Goal: Task Accomplishment & Management: Complete application form

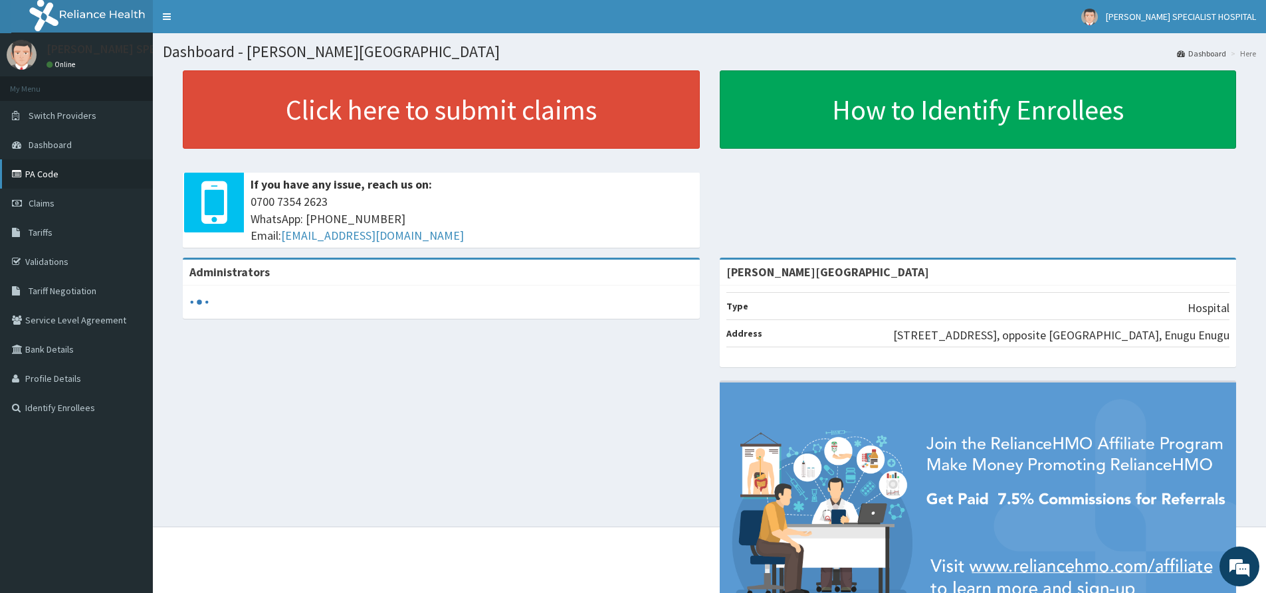
click at [62, 162] on link "PA Code" at bounding box center [76, 173] width 153 height 29
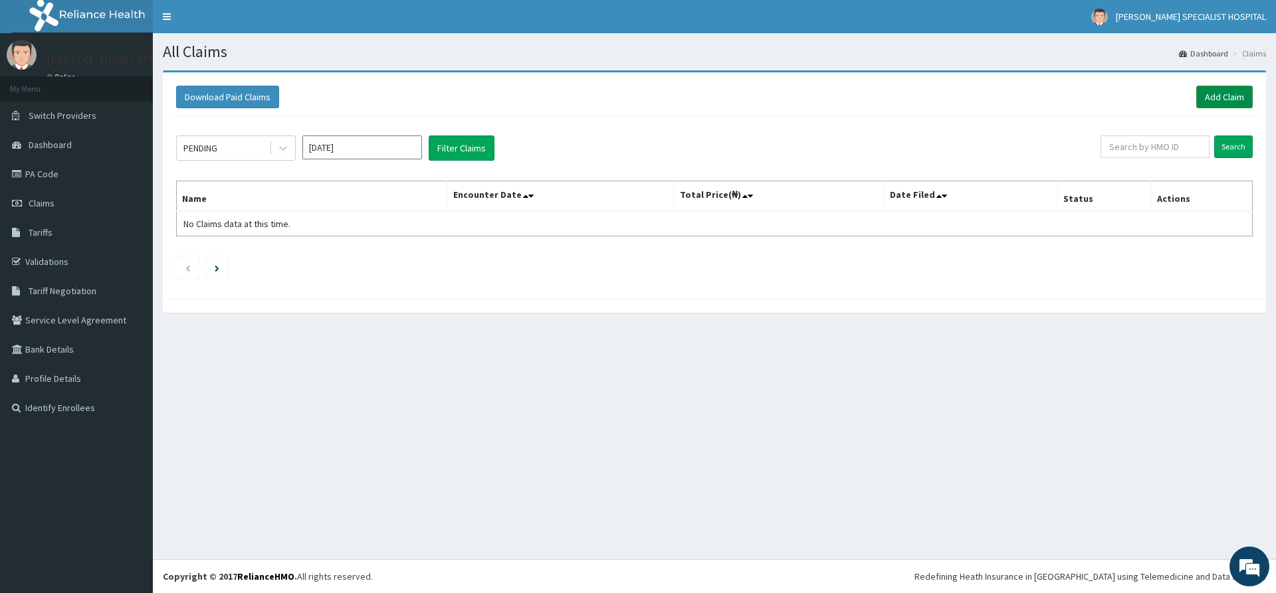
click at [1219, 94] on link "Add Claim" at bounding box center [1224, 97] width 56 height 23
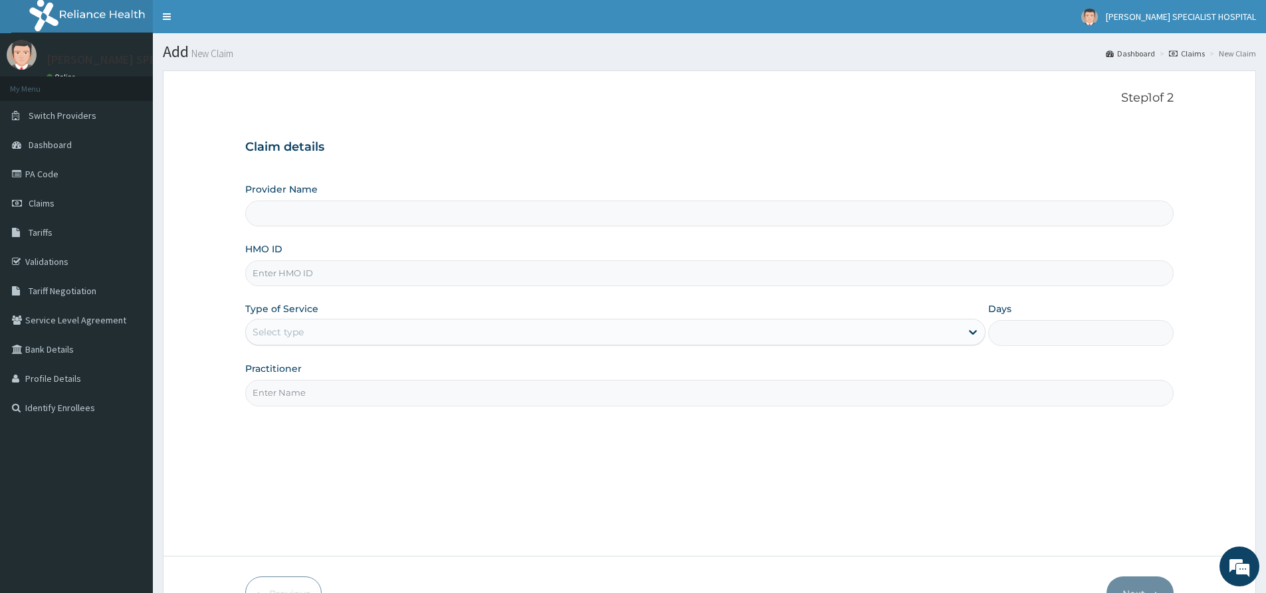
click at [290, 271] on input "HMO ID" at bounding box center [709, 273] width 928 height 26
paste input "MYD/10052/C"
type input "MYD/10052/C"
drag, startPoint x: 303, startPoint y: 324, endPoint x: 305, endPoint y: 336, distance: 12.8
click at [304, 326] on div "Select type" at bounding box center [603, 332] width 715 height 21
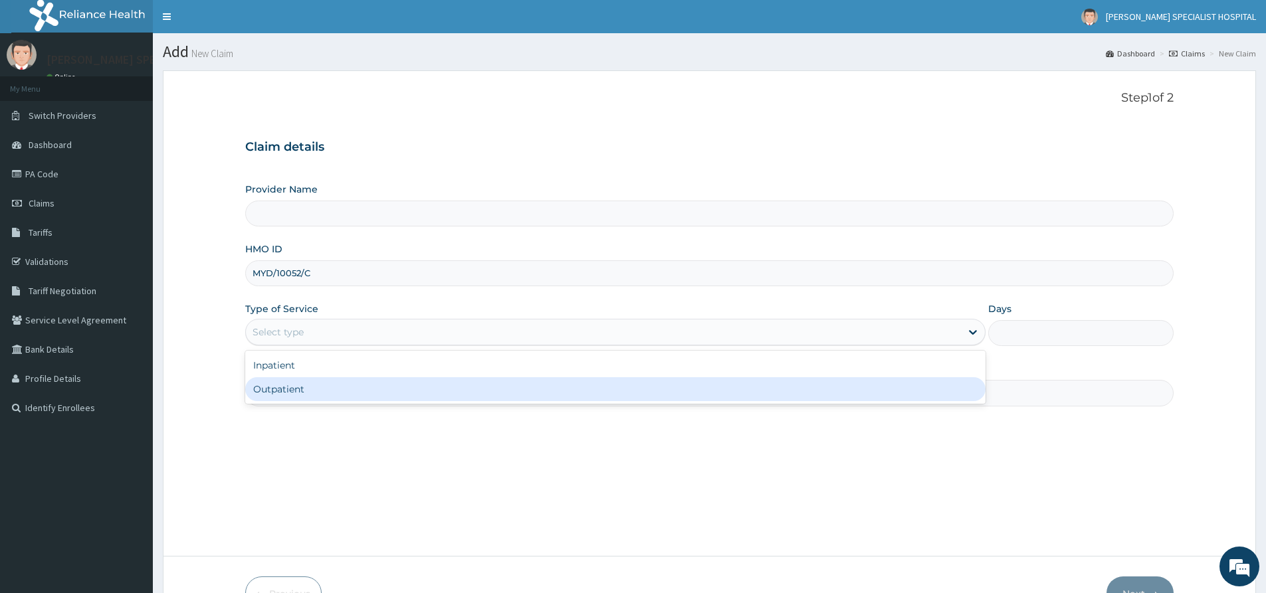
click at [303, 389] on div "Outpatient" at bounding box center [615, 389] width 740 height 24
type input "1"
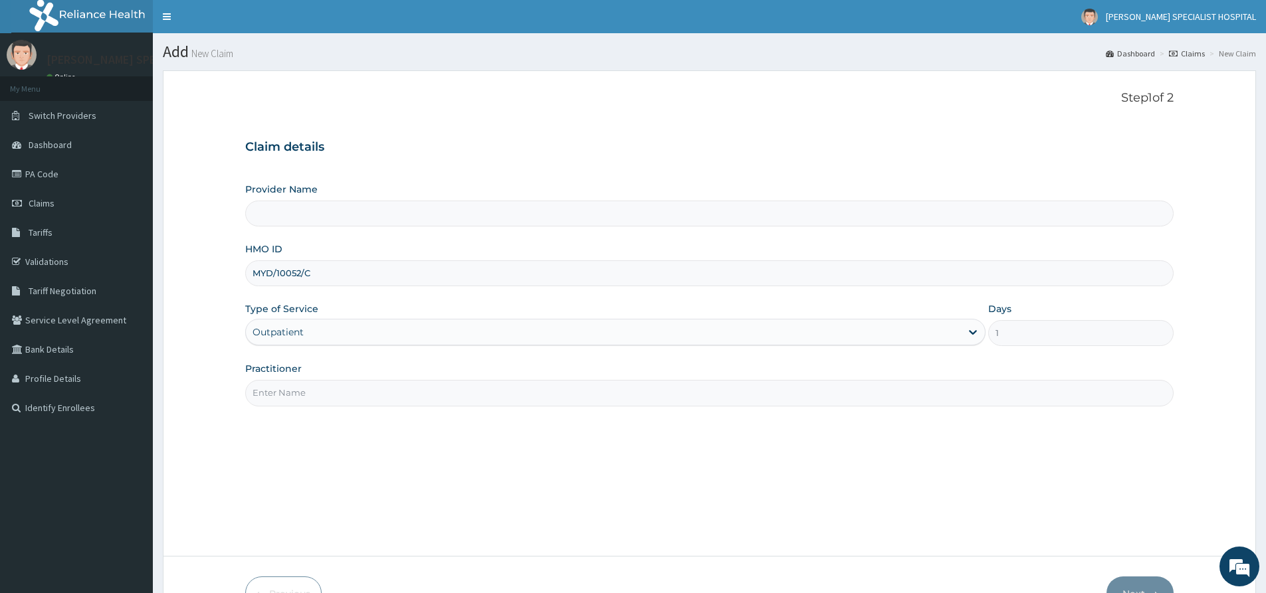
type input "[PERSON_NAME][GEOGRAPHIC_DATA]"
click at [304, 397] on input "Practitioner" at bounding box center [709, 393] width 928 height 26
type input "d"
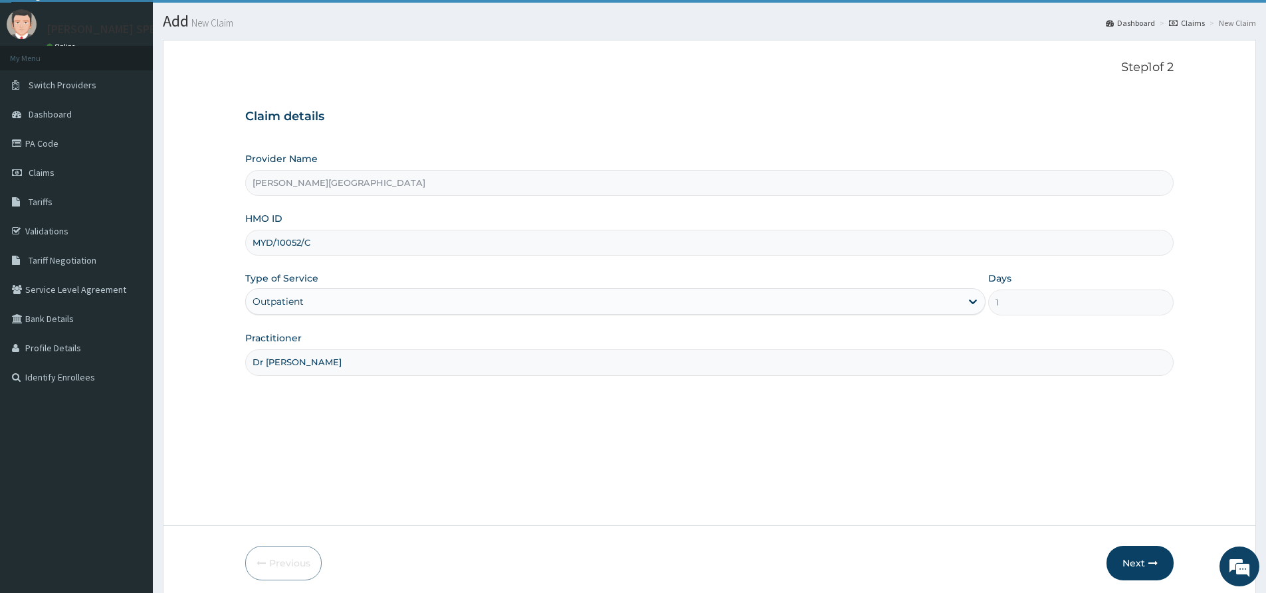
scroll to position [82, 0]
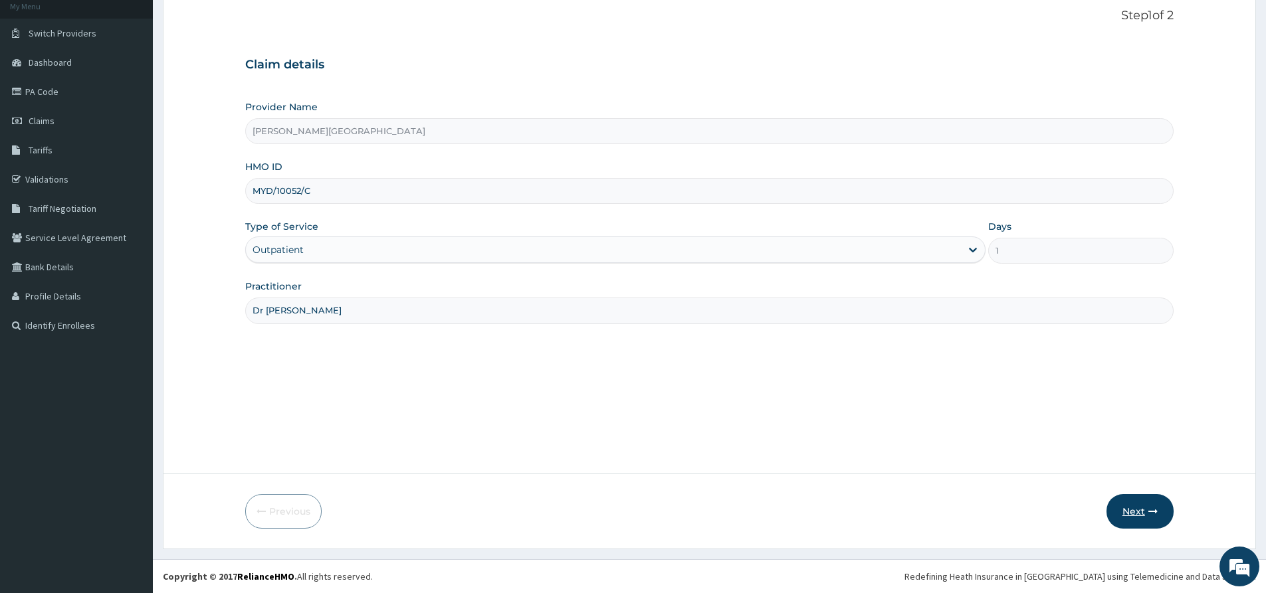
type input "Dr [PERSON_NAME]"
click at [1129, 517] on button "Next" at bounding box center [1139, 511] width 67 height 35
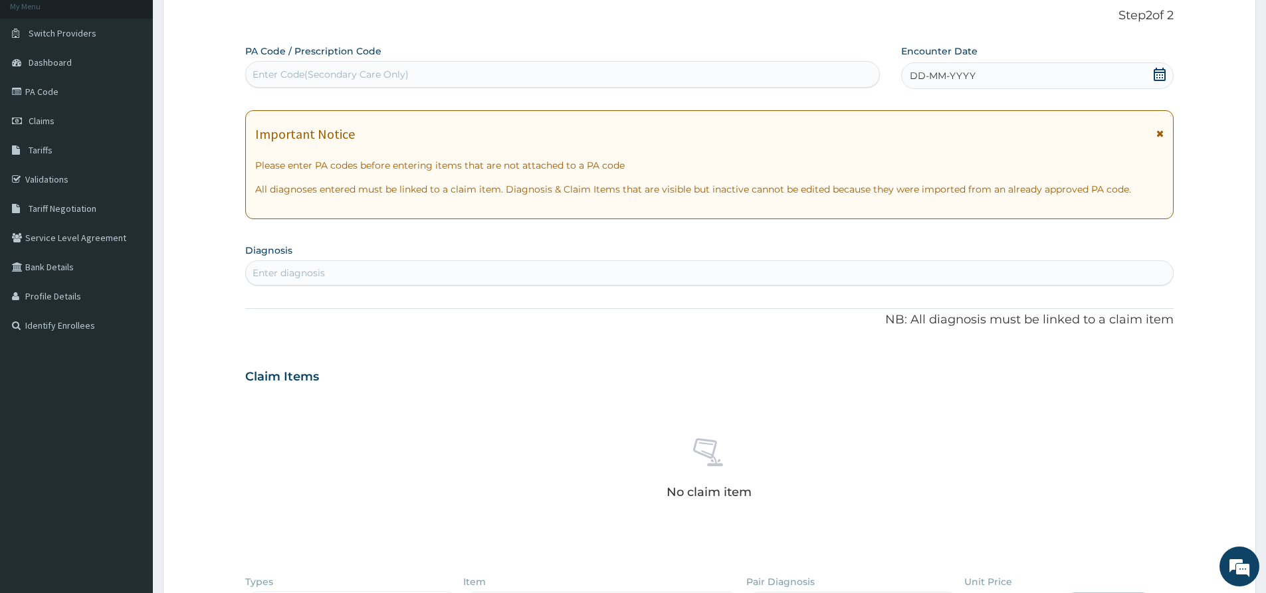
click at [398, 81] on div "Enter Code(Secondary Care Only)" at bounding box center [330, 74] width 156 height 13
paste input "PA/2D6DC2"
type input "PA/2D6DC2"
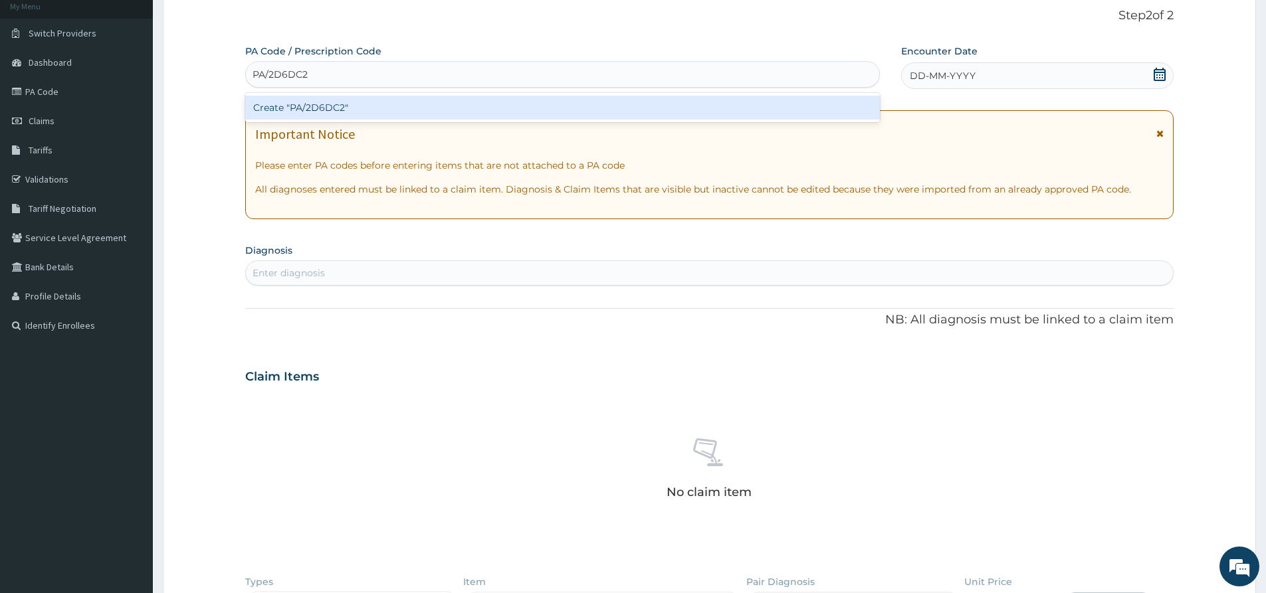
click at [415, 104] on div "Create "PA/2D6DC2"" at bounding box center [562, 108] width 634 height 24
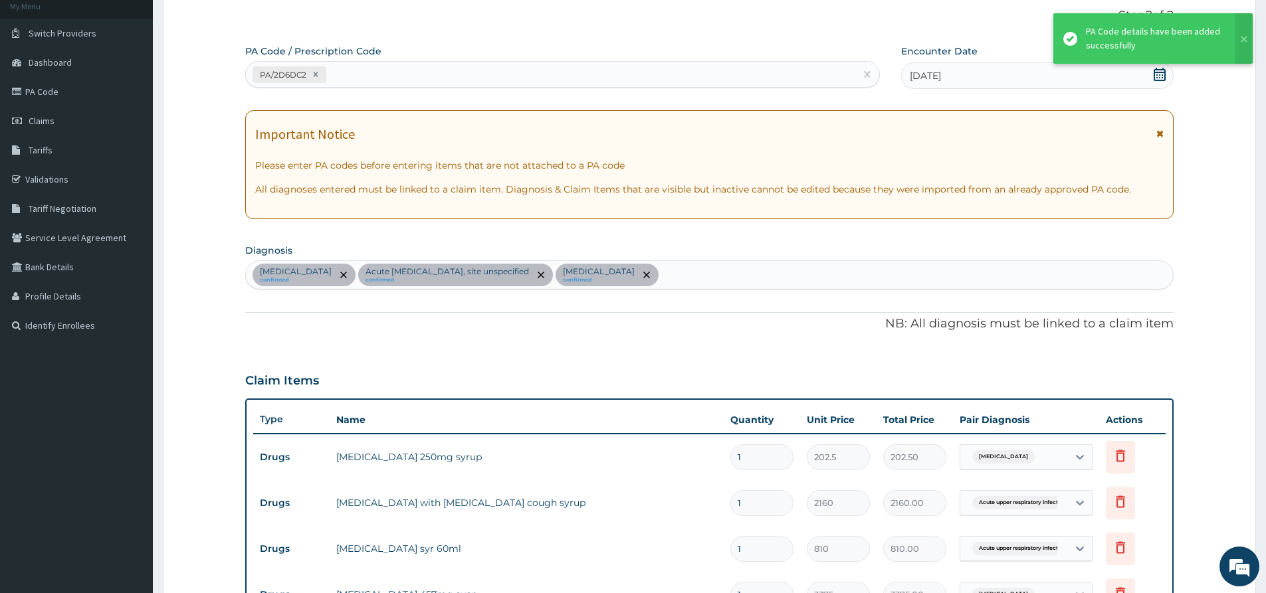
scroll to position [472, 0]
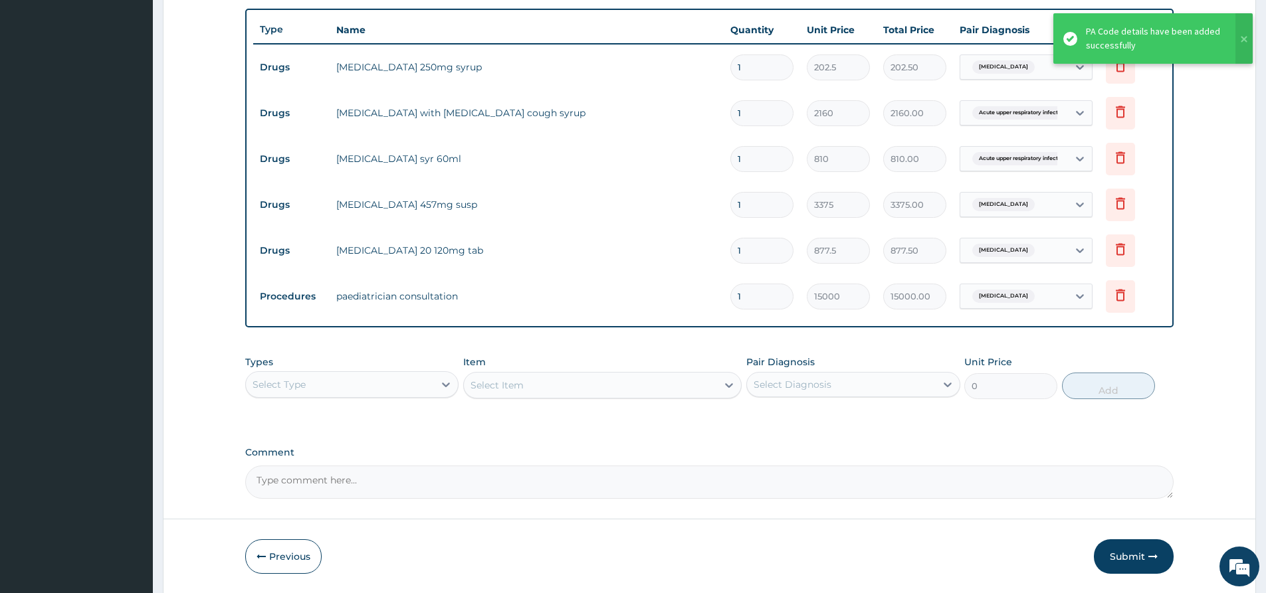
click at [1124, 557] on button "Submit" at bounding box center [1134, 556] width 80 height 35
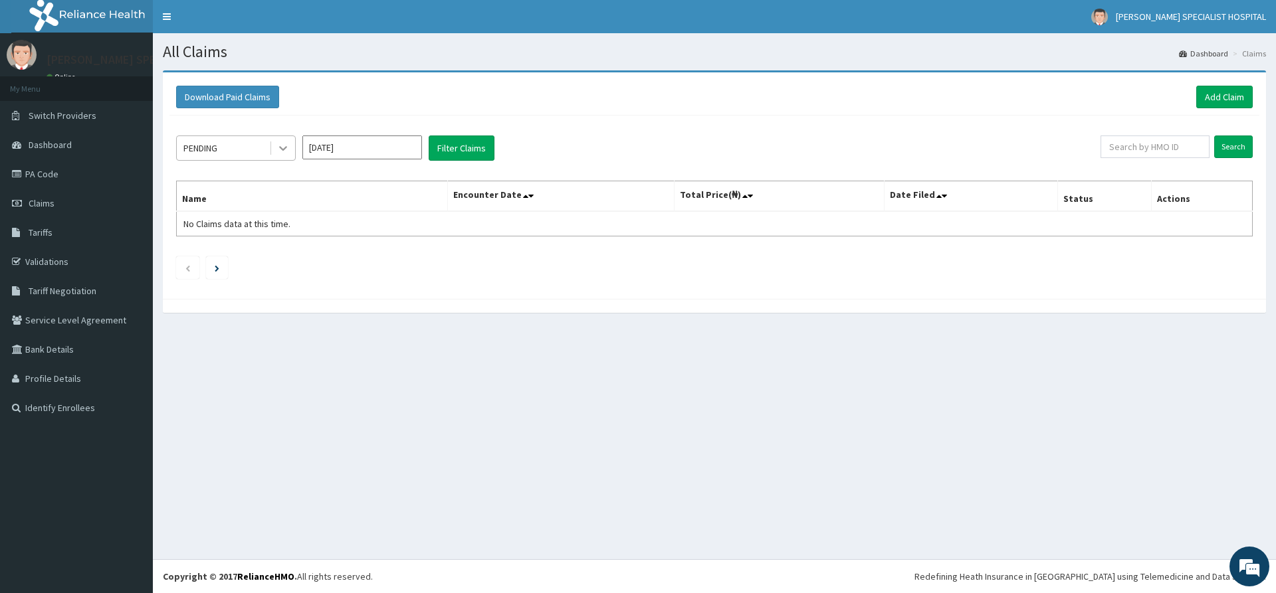
click at [283, 149] on icon at bounding box center [283, 149] width 8 height 5
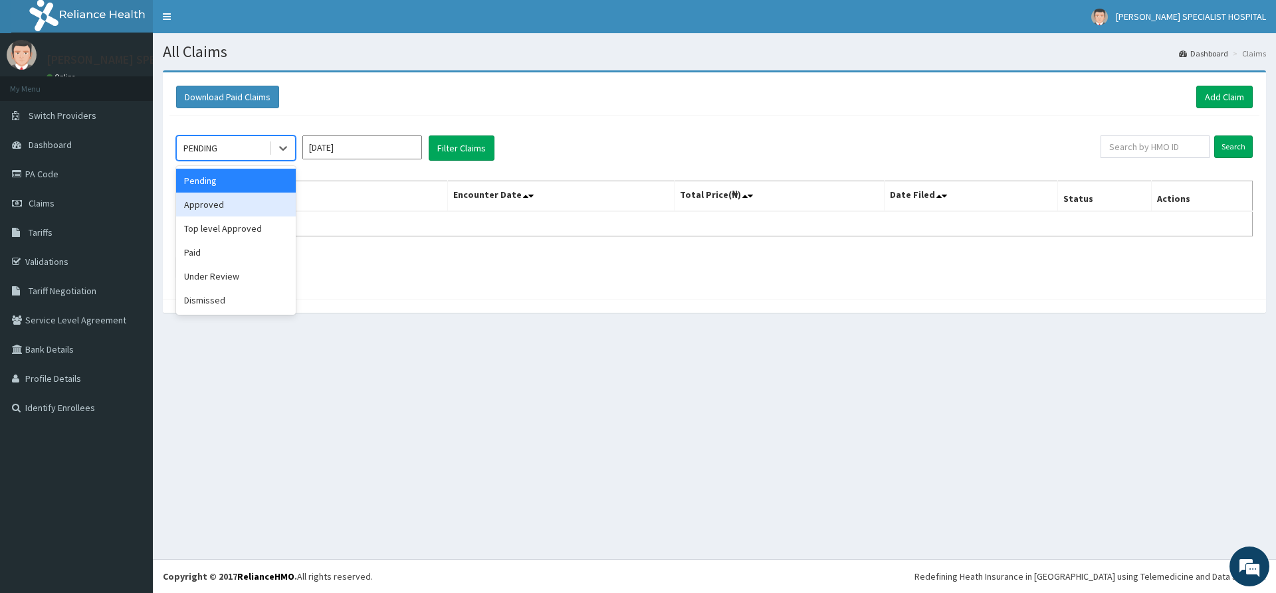
click at [216, 209] on div "Approved" at bounding box center [236, 205] width 120 height 24
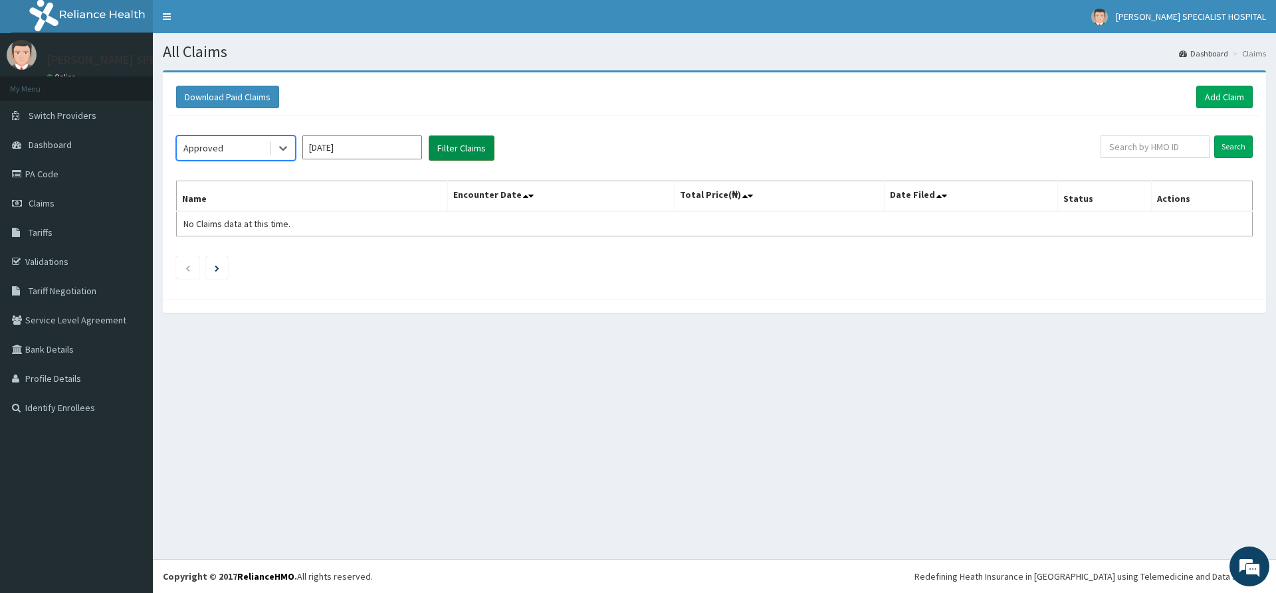
click at [459, 154] on button "Filter Claims" at bounding box center [462, 148] width 66 height 25
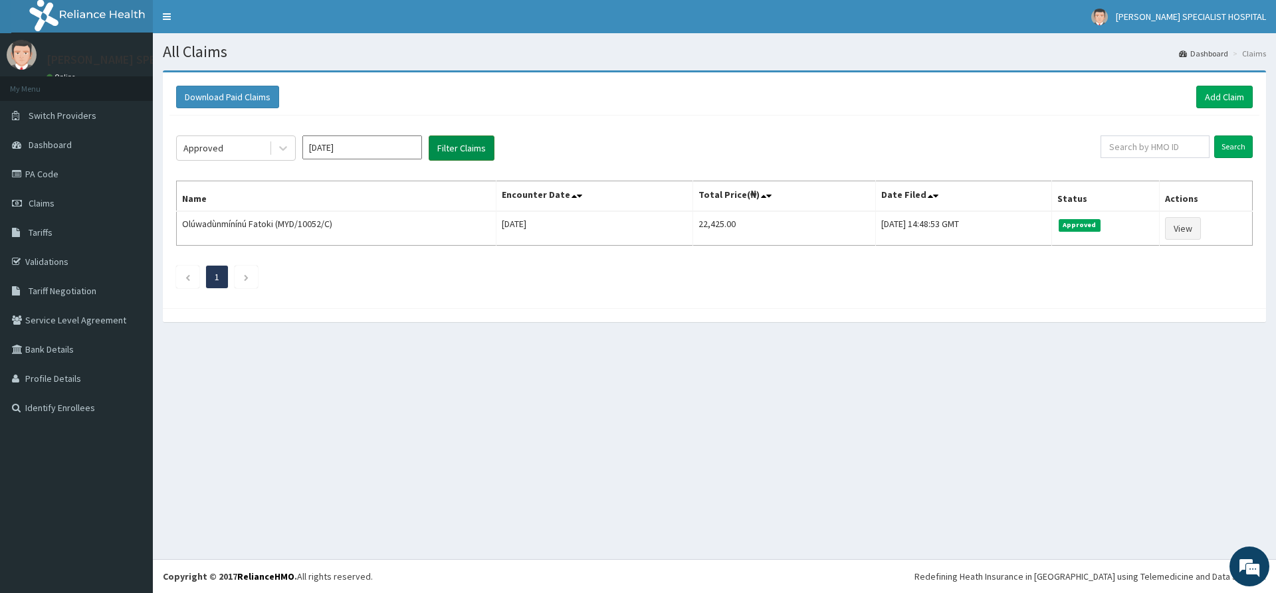
click at [462, 151] on button "Filter Claims" at bounding box center [462, 148] width 66 height 25
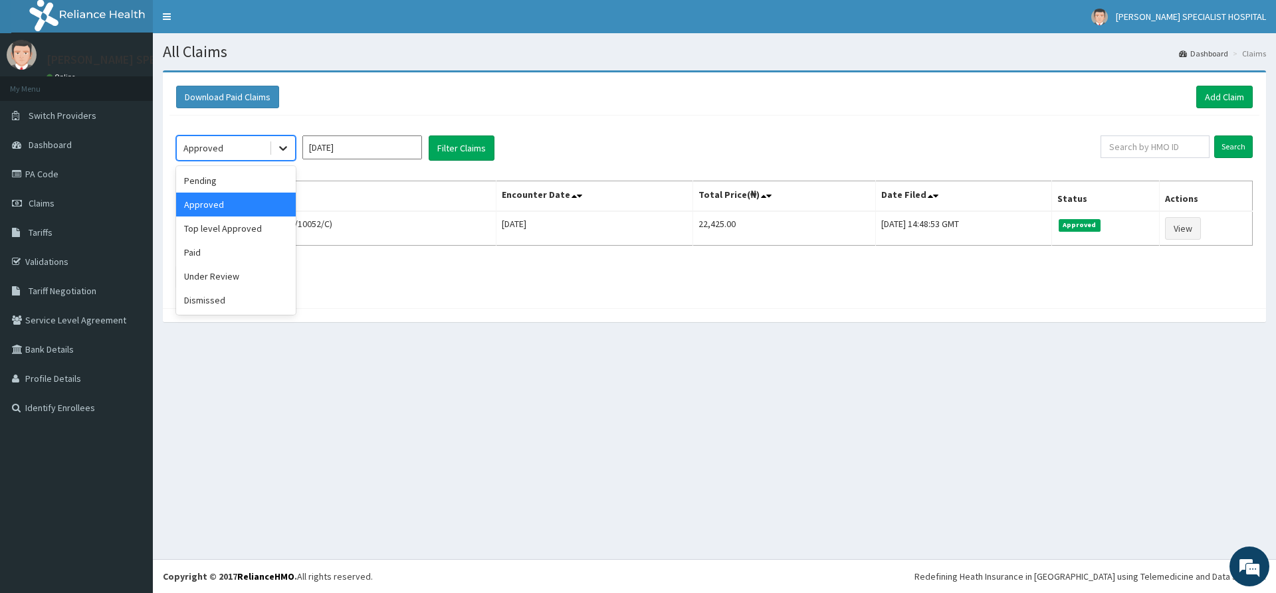
click at [281, 151] on icon at bounding box center [282, 148] width 13 height 13
click at [244, 225] on div "Top level Approved" at bounding box center [236, 229] width 120 height 24
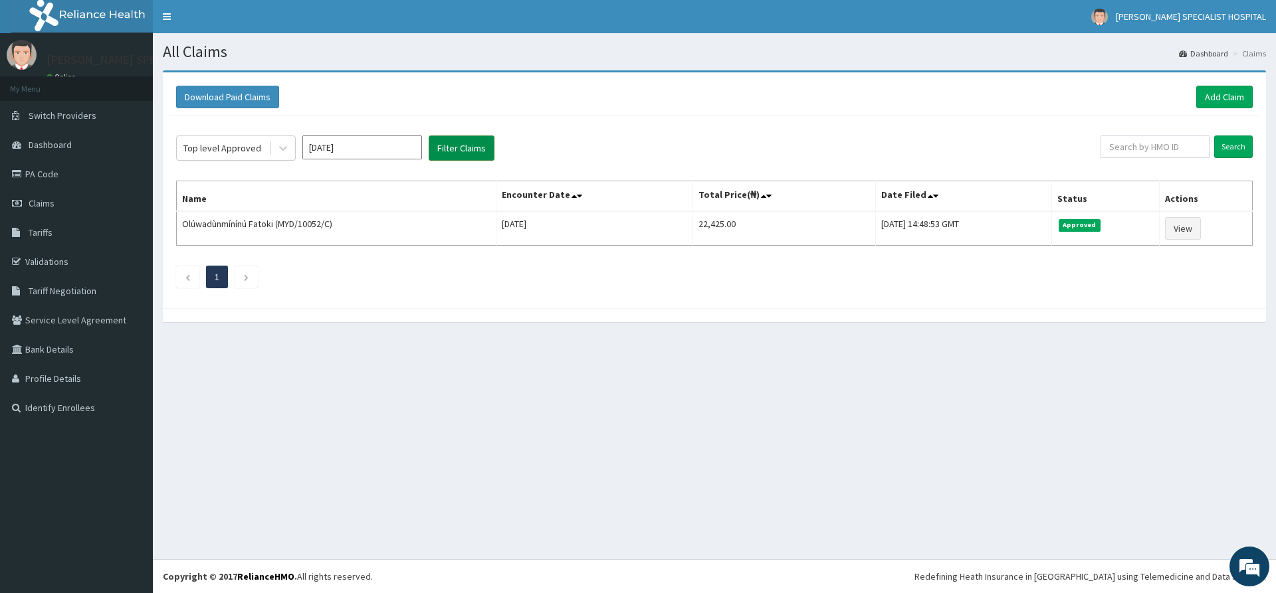
click at [478, 153] on button "Filter Claims" at bounding box center [462, 148] width 66 height 25
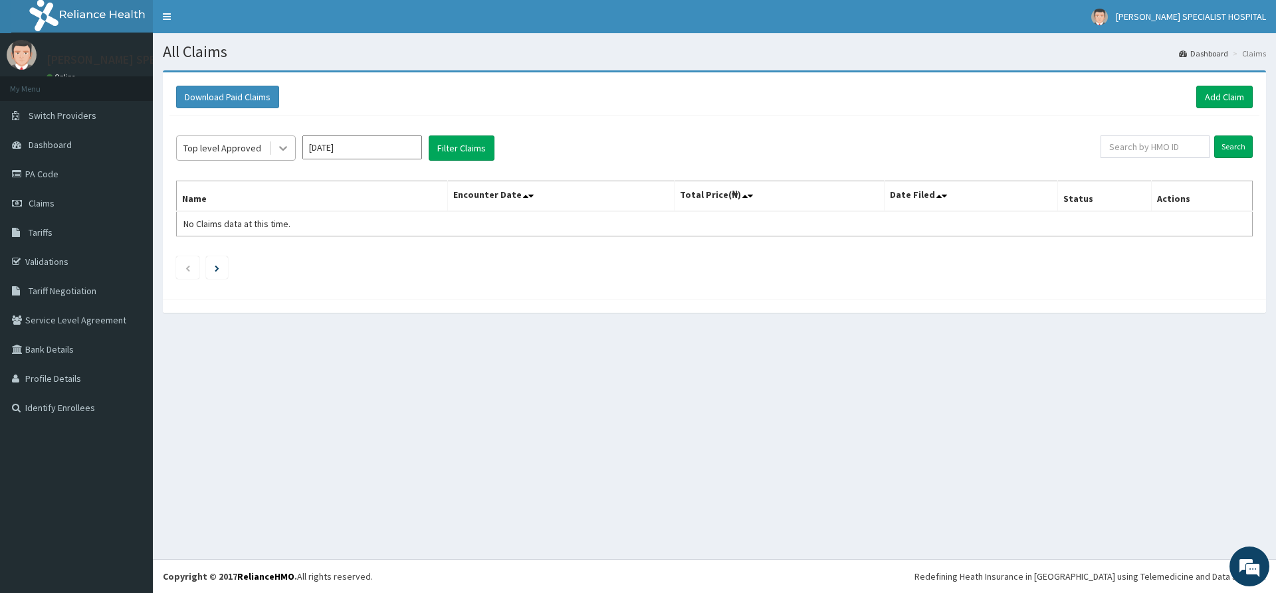
click at [278, 146] on icon at bounding box center [282, 148] width 13 height 13
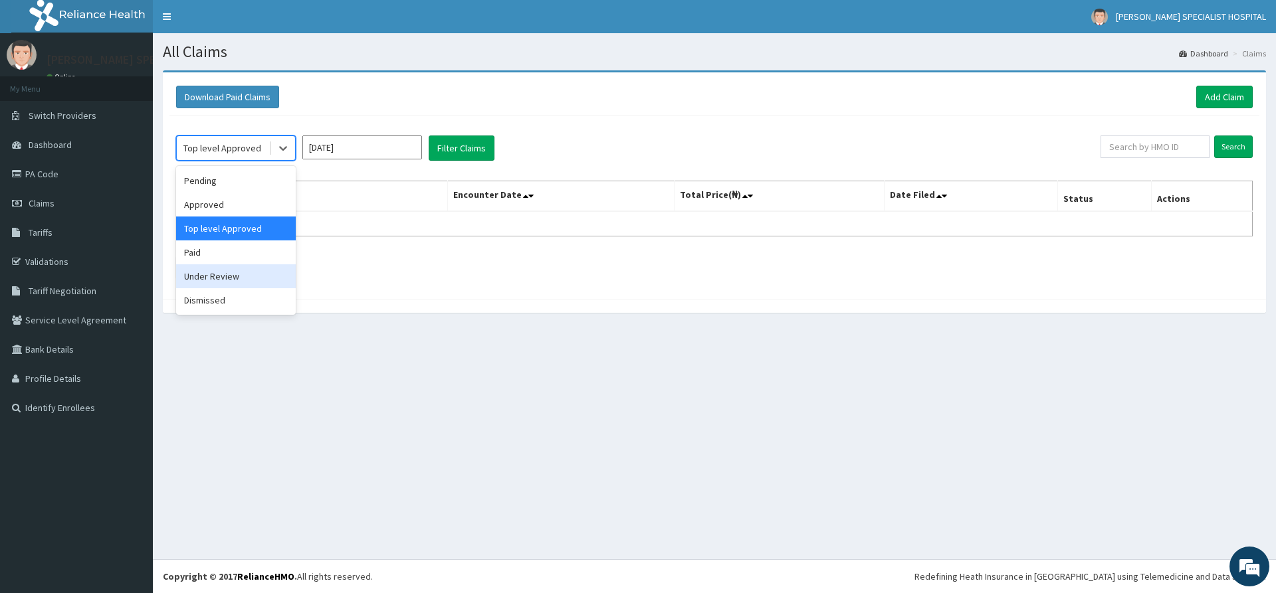
click at [229, 278] on div "Under Review" at bounding box center [236, 276] width 120 height 24
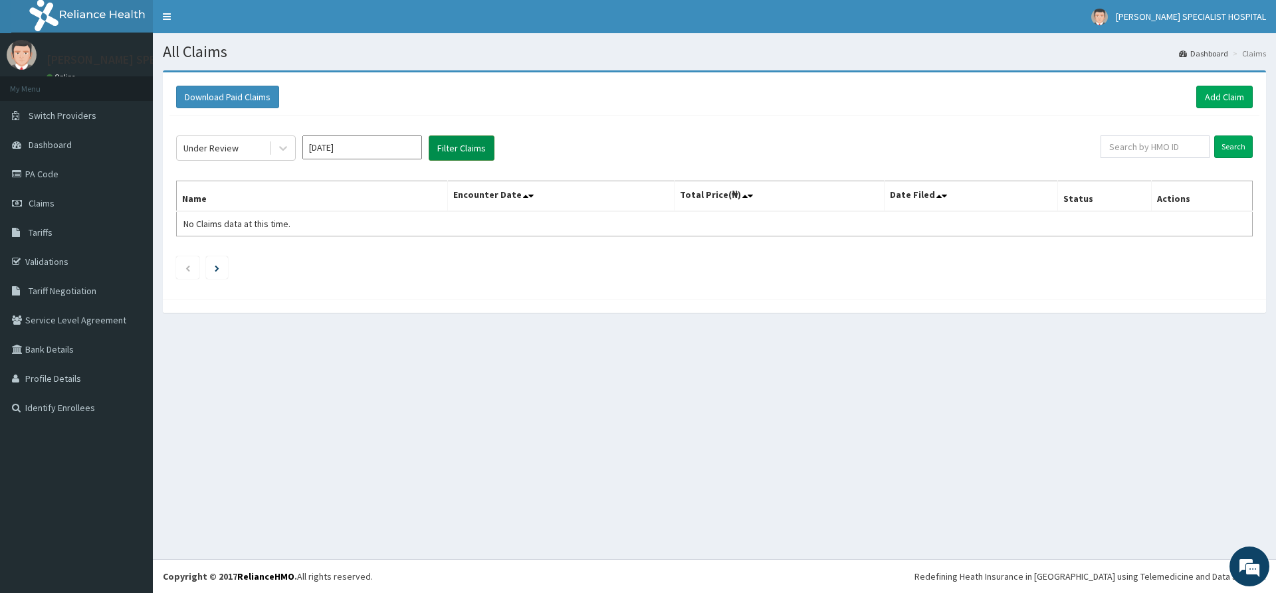
click at [478, 151] on button "Filter Claims" at bounding box center [462, 148] width 66 height 25
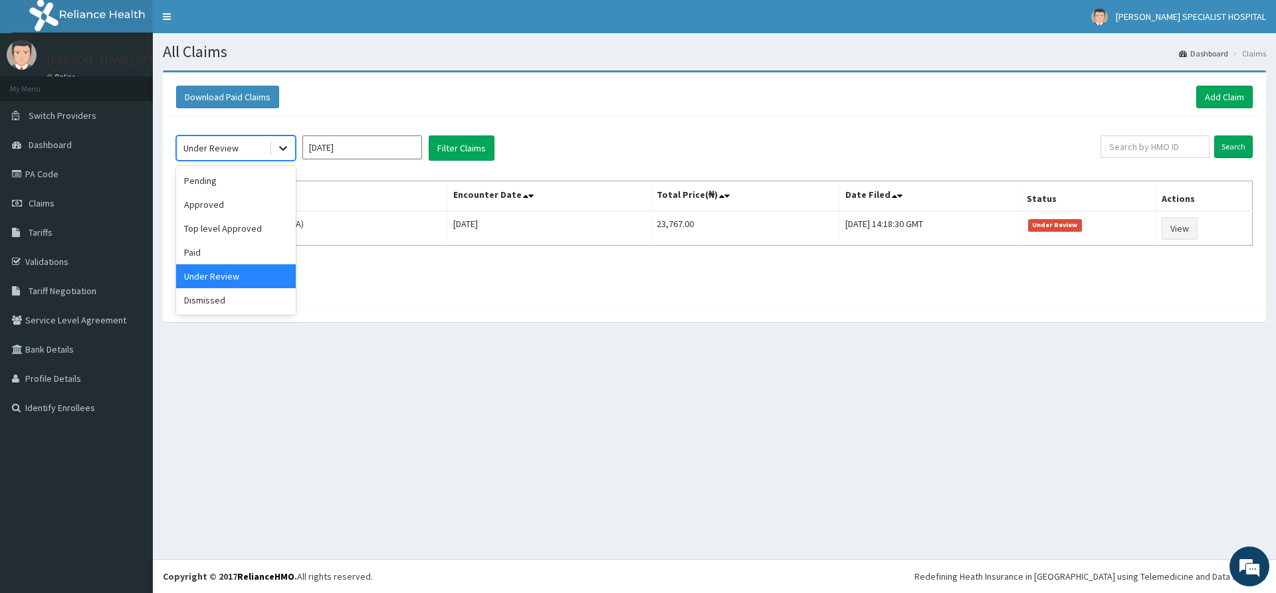
click at [281, 149] on icon at bounding box center [282, 148] width 13 height 13
click at [212, 300] on div "Dismissed" at bounding box center [236, 300] width 120 height 24
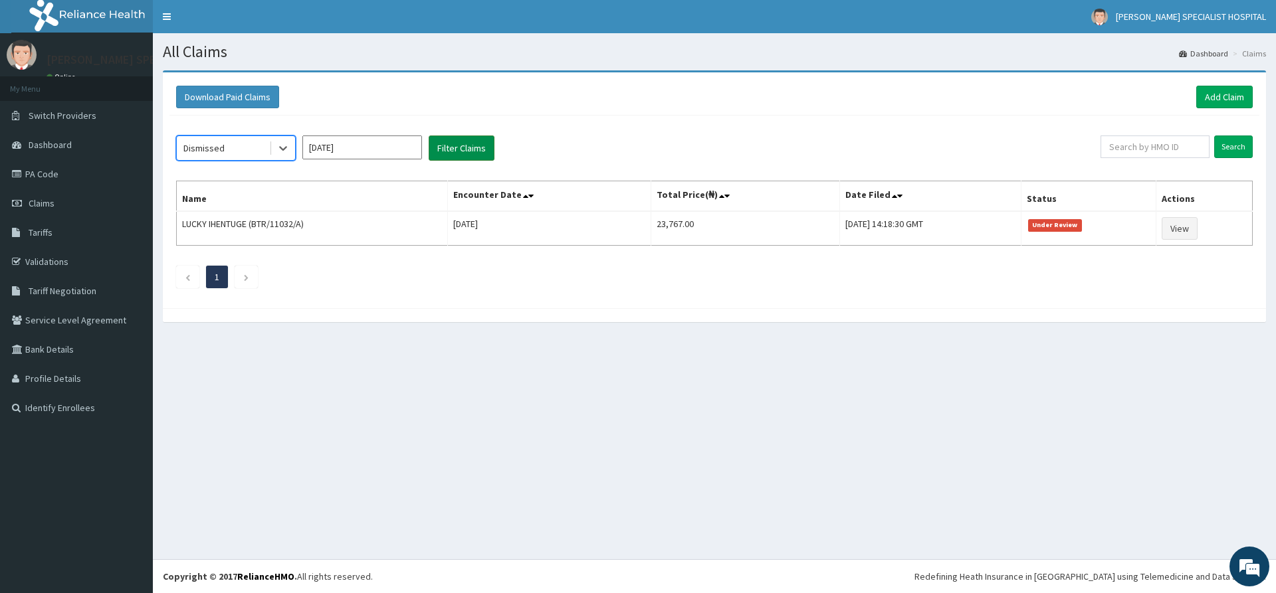
click at [474, 146] on button "Filter Claims" at bounding box center [462, 148] width 66 height 25
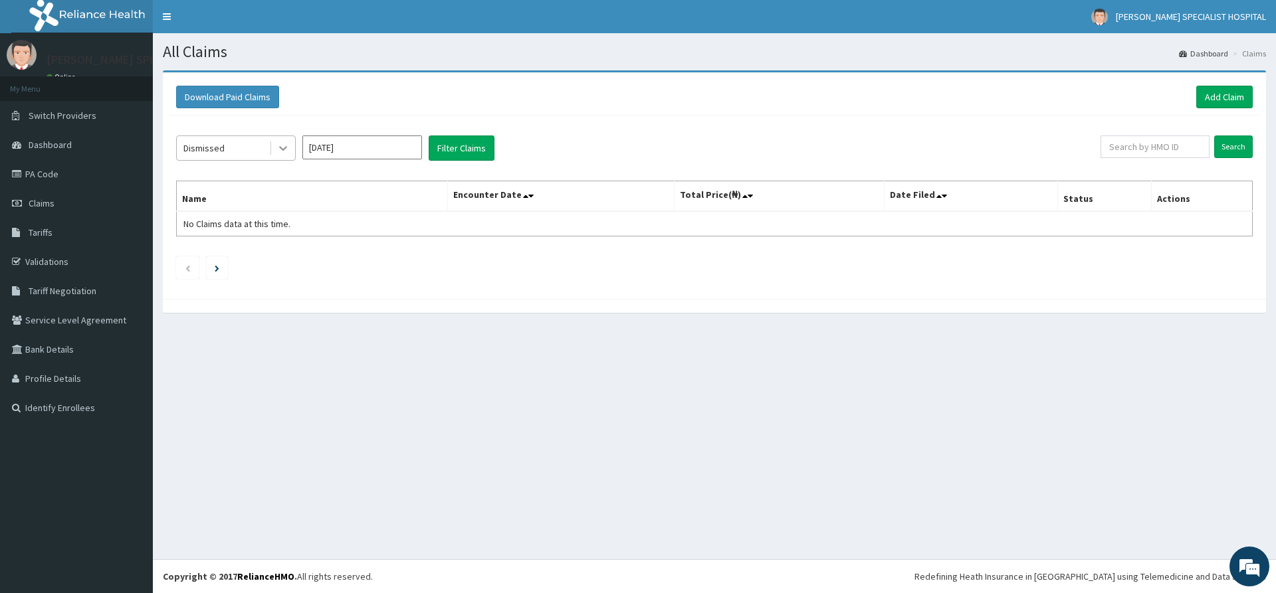
click at [285, 145] on icon at bounding box center [282, 148] width 13 height 13
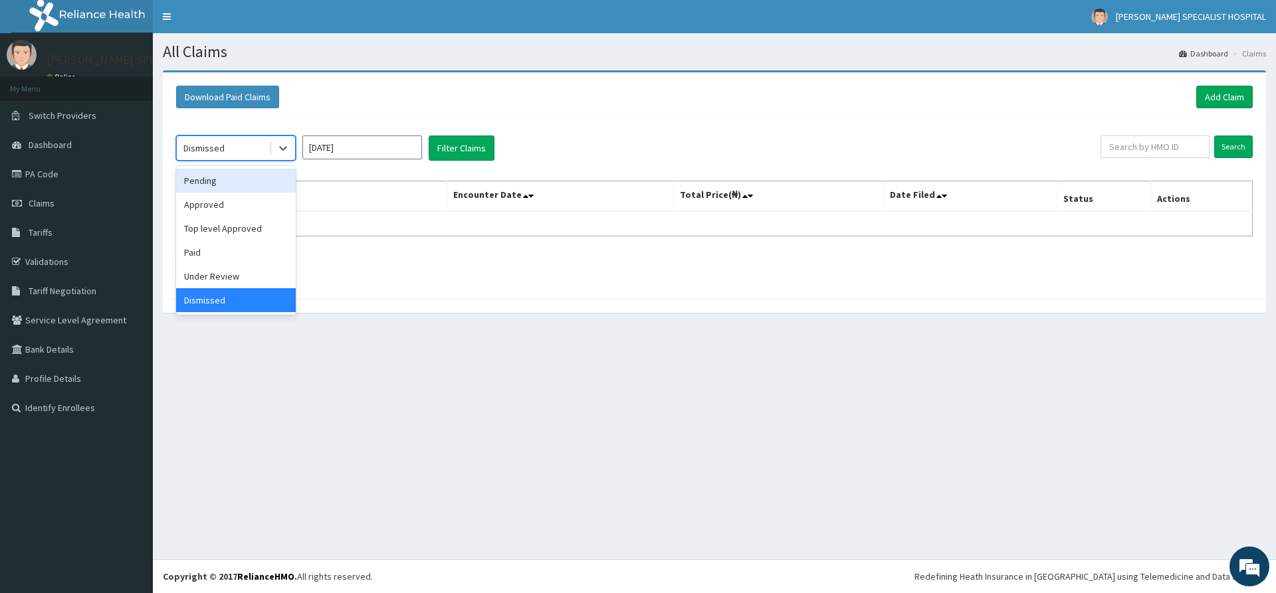
click at [211, 181] on div "Pending" at bounding box center [236, 181] width 120 height 24
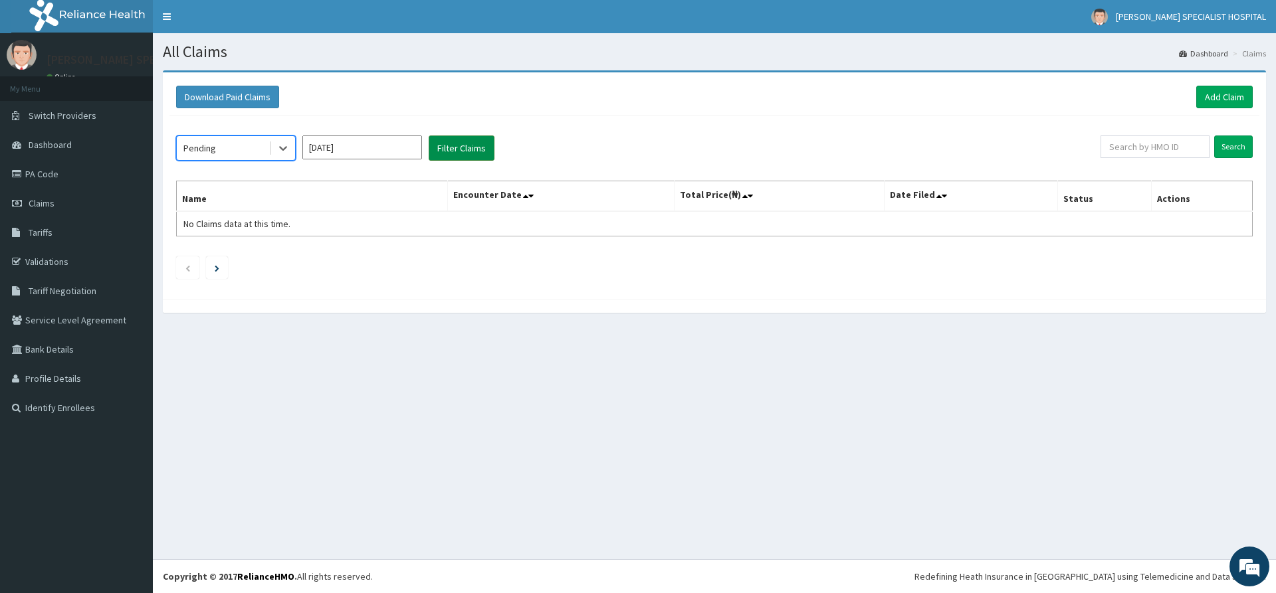
click at [476, 146] on button "Filter Claims" at bounding box center [462, 148] width 66 height 25
click at [469, 147] on button "Filter Claims" at bounding box center [462, 148] width 66 height 25
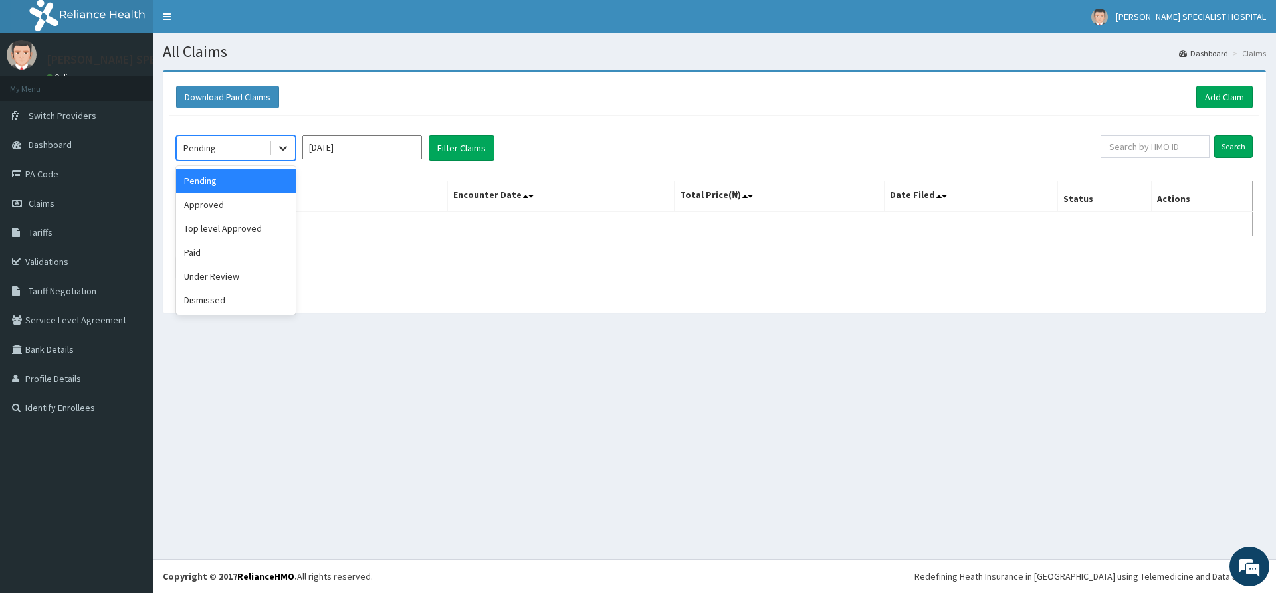
click at [284, 151] on icon at bounding box center [282, 148] width 13 height 13
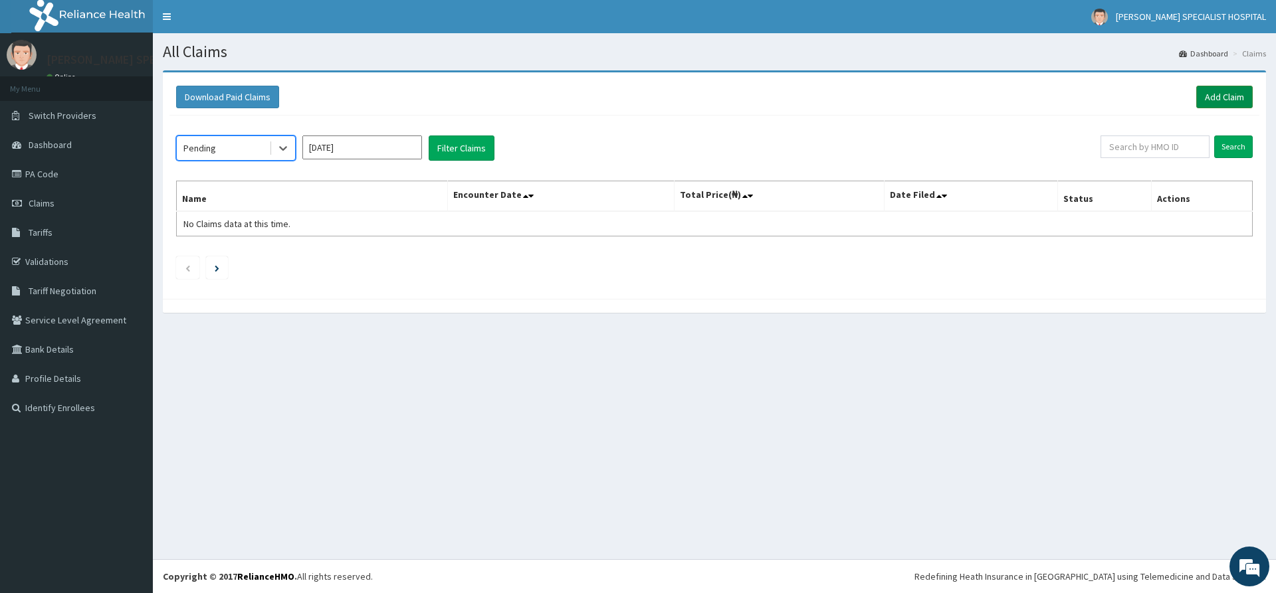
click at [1235, 90] on link "Add Claim" at bounding box center [1224, 97] width 56 height 23
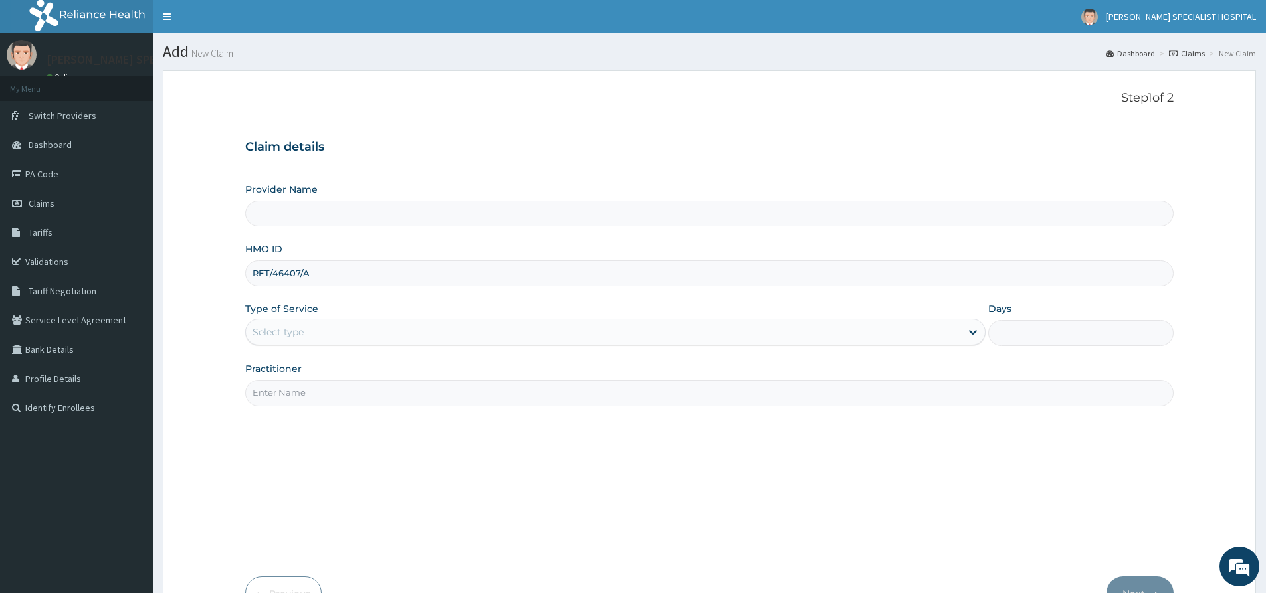
type input "RET/46407/A"
click at [357, 338] on div "Select type" at bounding box center [603, 332] width 715 height 21
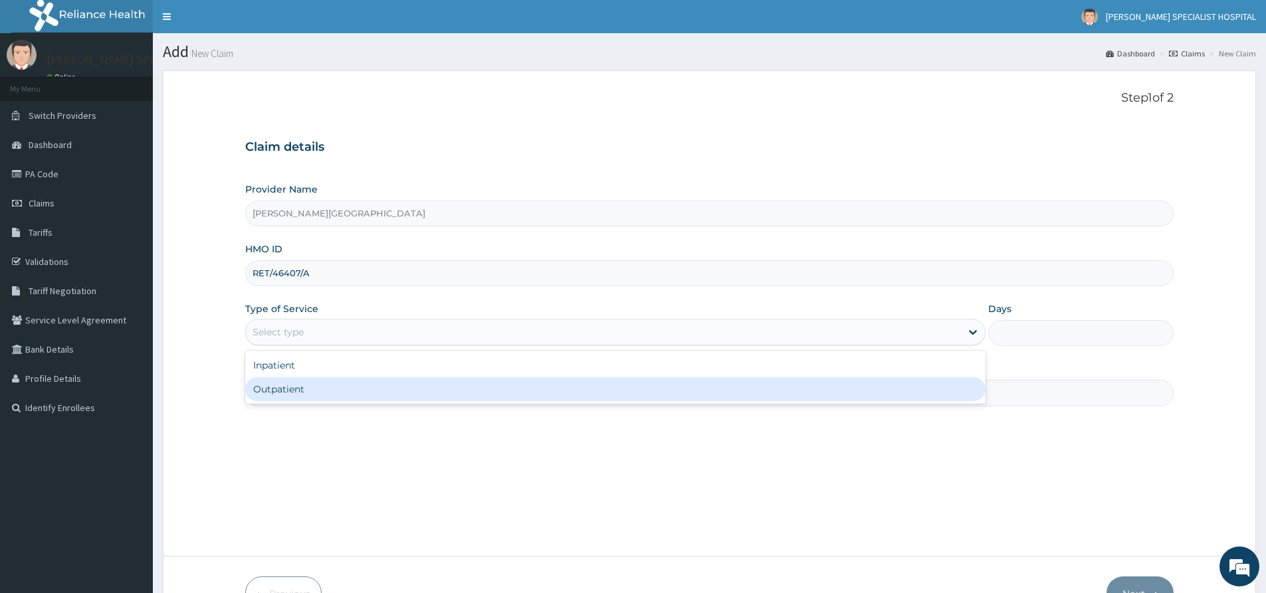
type input "Livingston Specialist Hospital"
click at [308, 397] on div "Outpatient" at bounding box center [615, 389] width 740 height 24
type input "1"
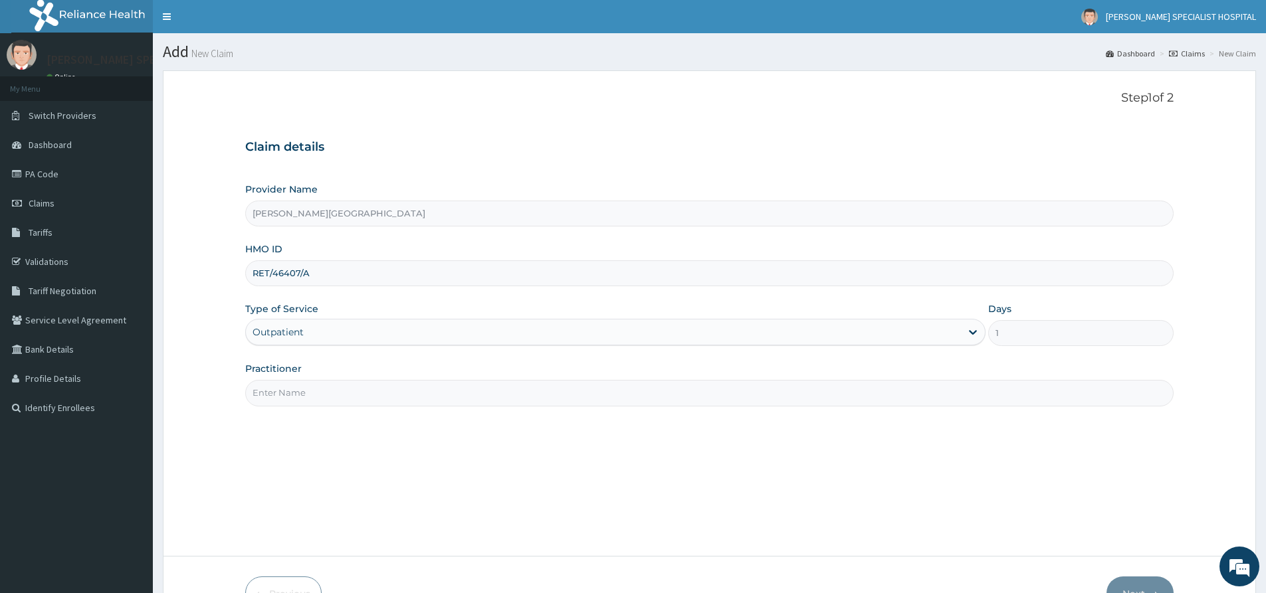
click at [330, 393] on input "Practitioner" at bounding box center [709, 393] width 928 height 26
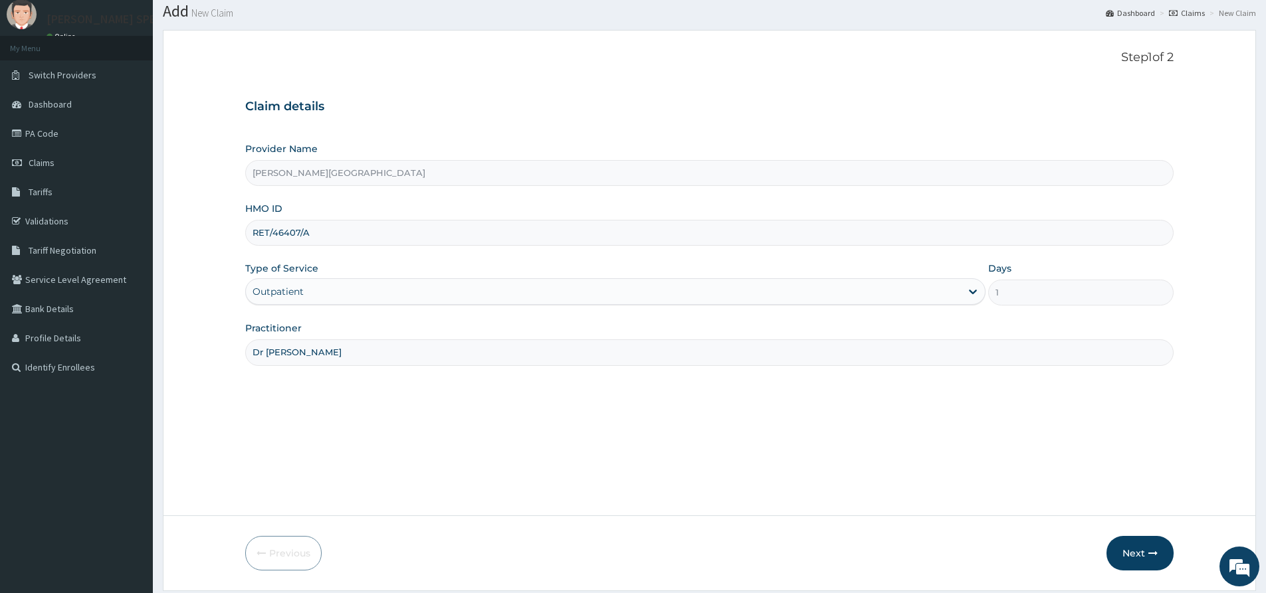
scroll to position [82, 0]
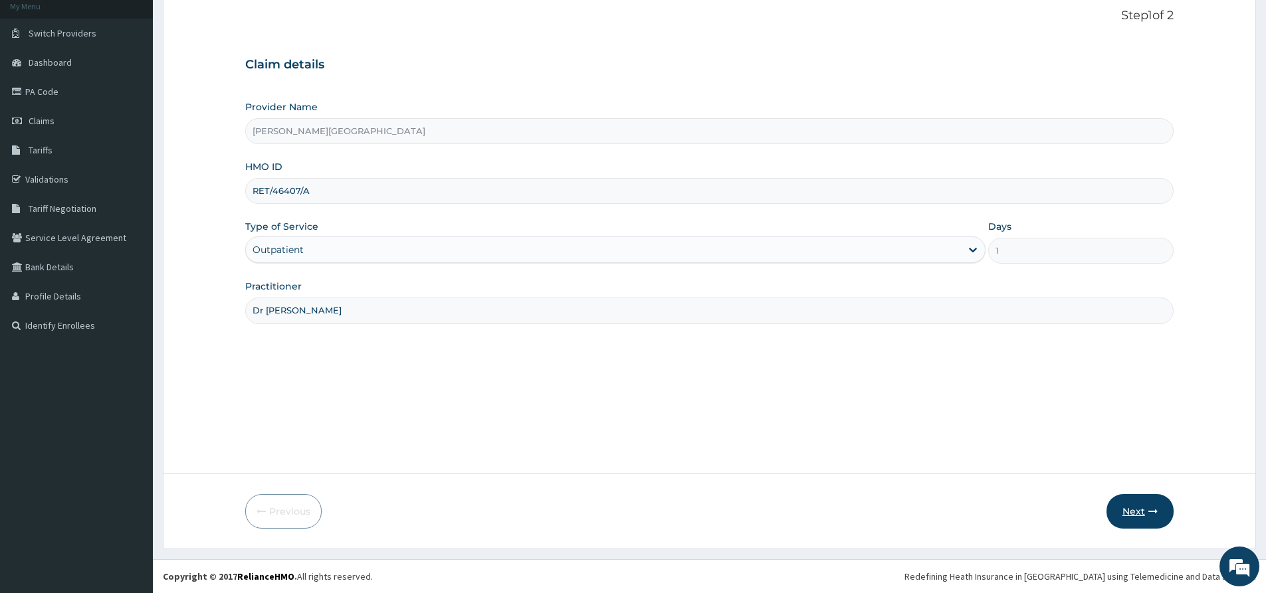
type input "Dr Peter"
click at [1123, 513] on button "Next" at bounding box center [1139, 511] width 67 height 35
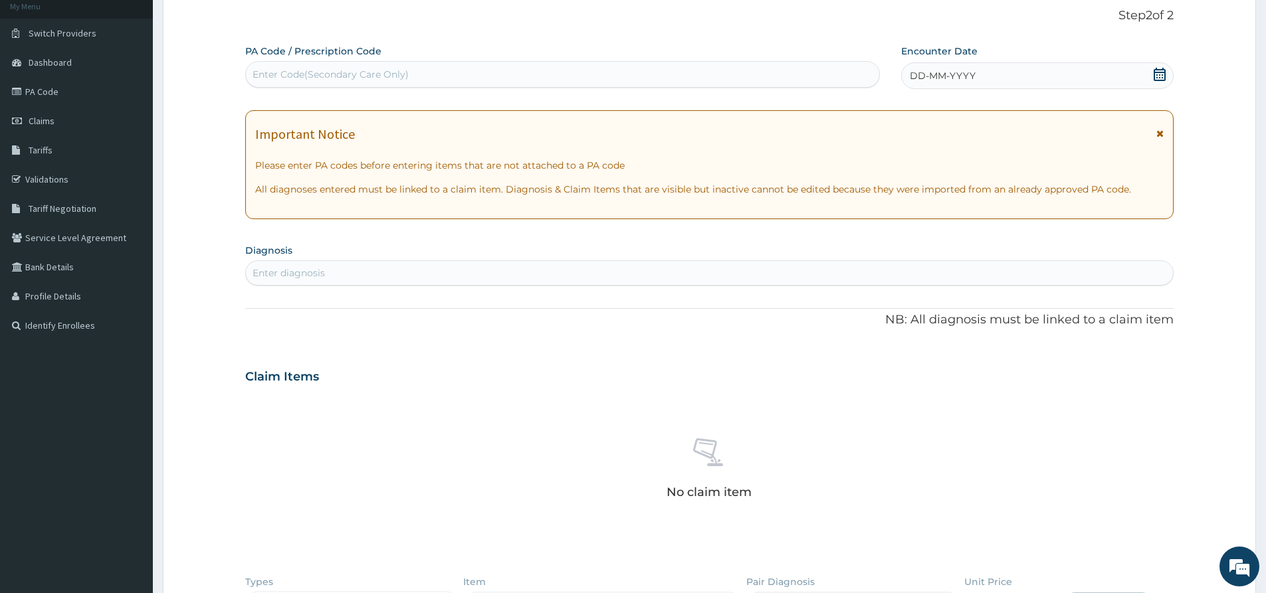
click at [266, 67] on div "Enter Code(Secondary Care Only)" at bounding box center [562, 74] width 633 height 21
paste input "PA/F49229"
type input "PA/F49229"
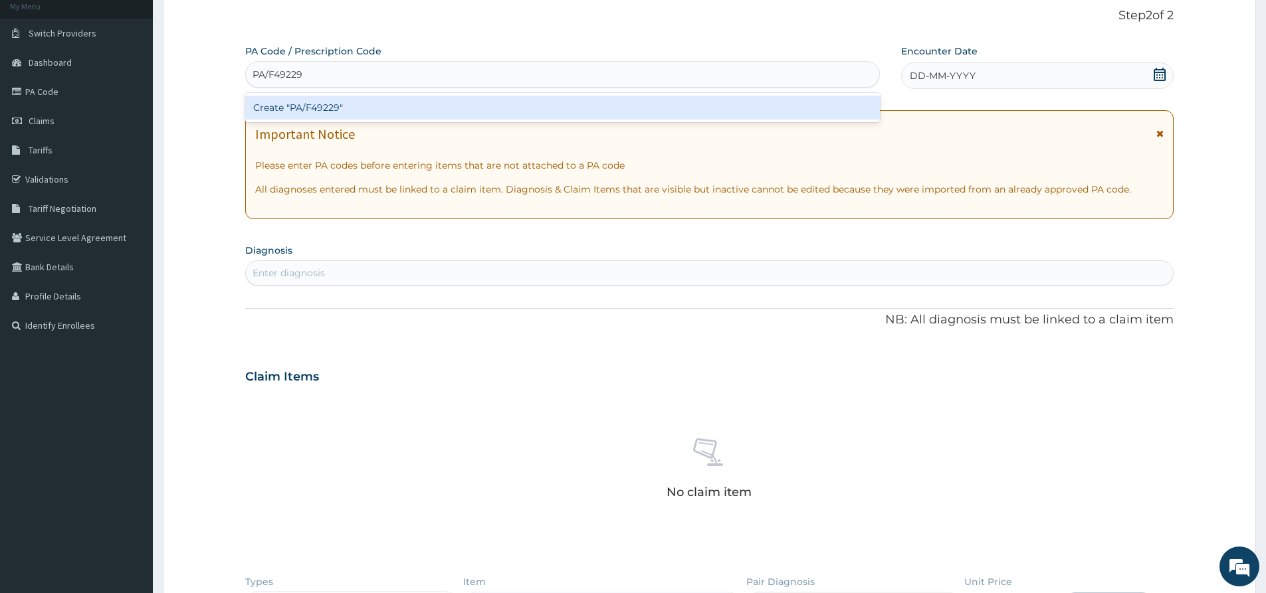
click at [311, 110] on div "Create "PA/F49229"" at bounding box center [562, 108] width 634 height 24
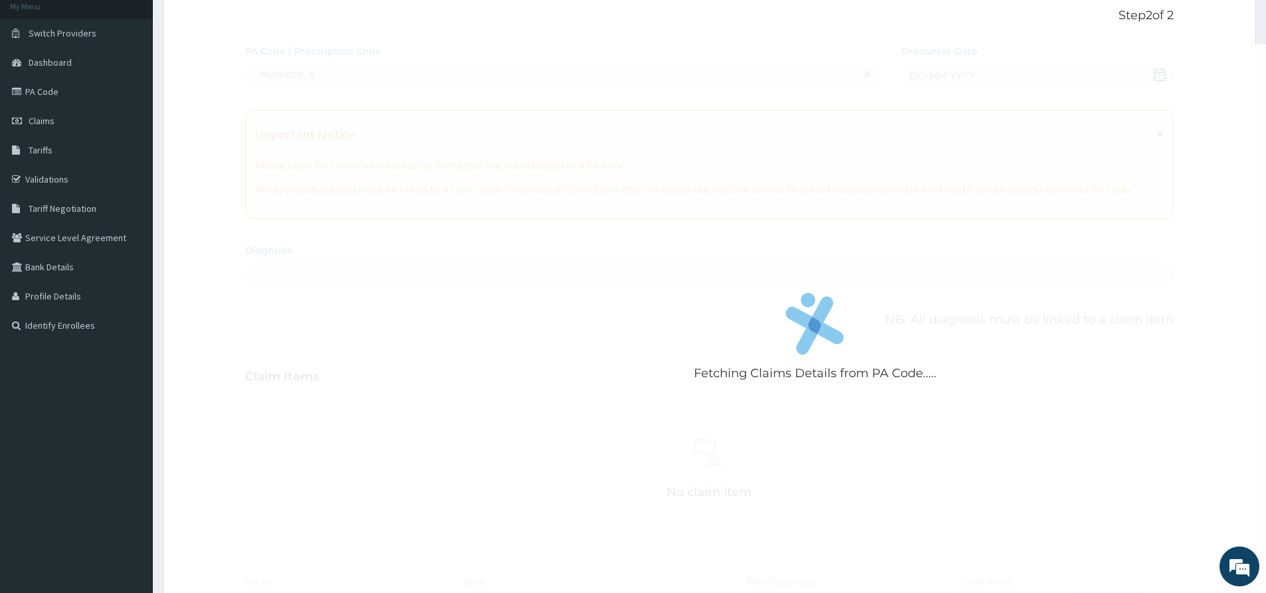
scroll to position [564, 0]
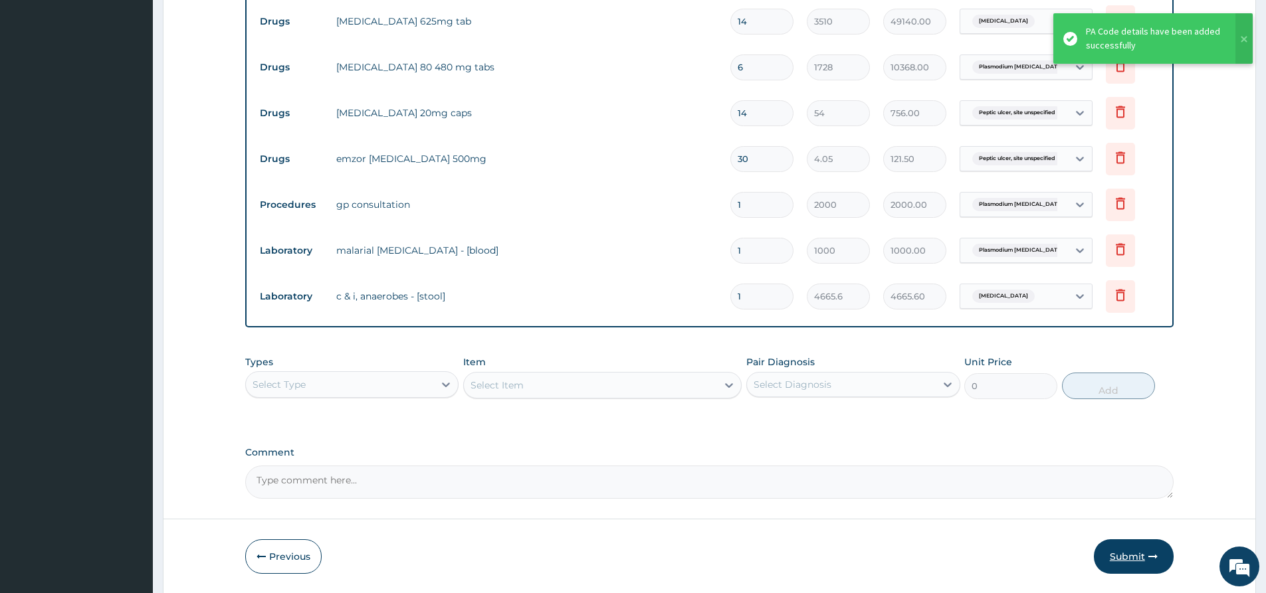
click at [1130, 558] on button "Submit" at bounding box center [1134, 556] width 80 height 35
